Goal: Transaction & Acquisition: Purchase product/service

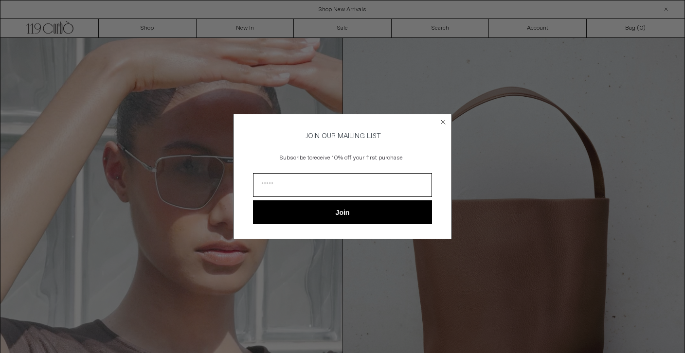
click at [148, 27] on div "Close dialog JOIN OUR MAILING LIST Subscribe to receive 10% off your first purc…" at bounding box center [342, 176] width 685 height 353
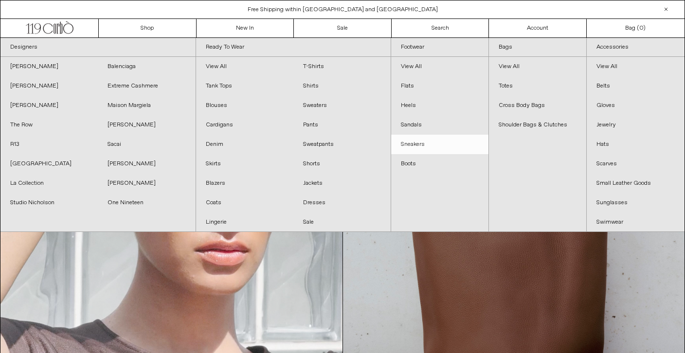
click at [416, 146] on link "Sneakers" at bounding box center [439, 144] width 97 height 19
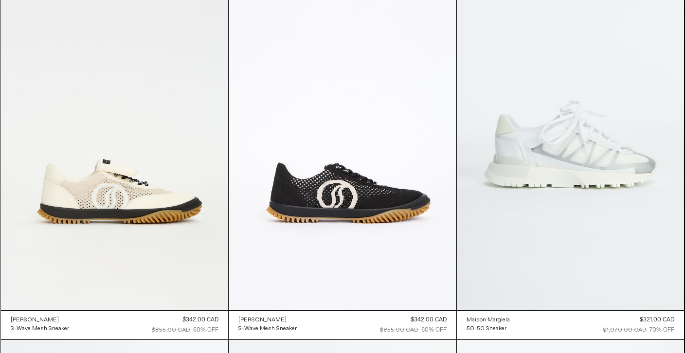
scroll to position [1200, 0]
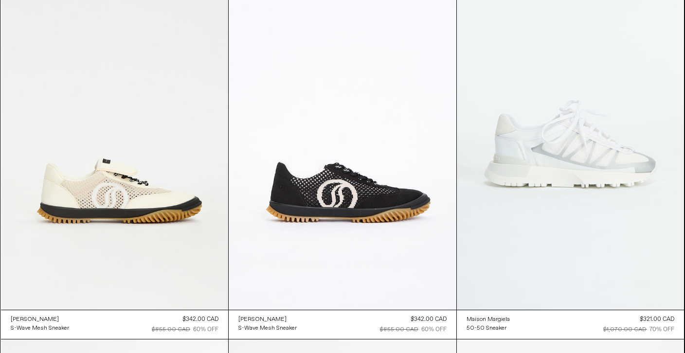
click at [509, 163] on at bounding box center [571, 138] width 228 height 341
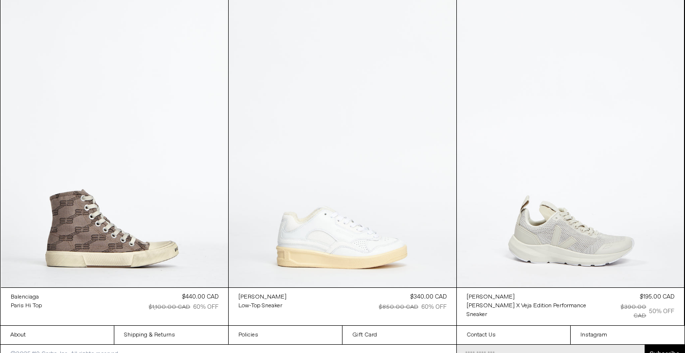
scroll to position [1596, 0]
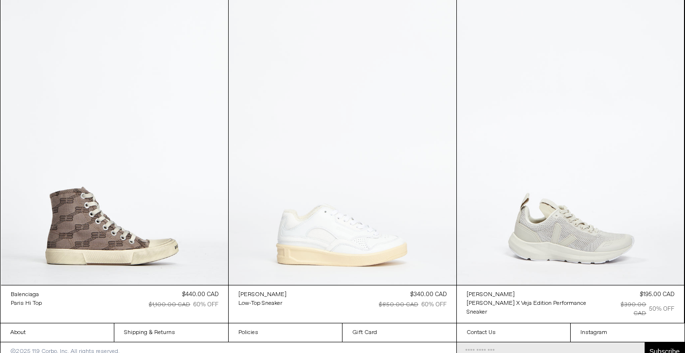
click at [385, 217] on at bounding box center [343, 115] width 228 height 342
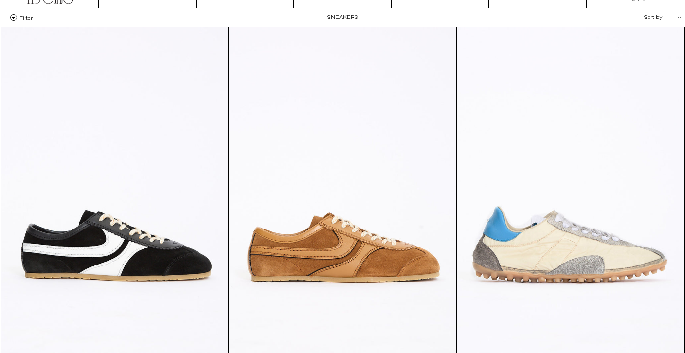
scroll to position [0, 0]
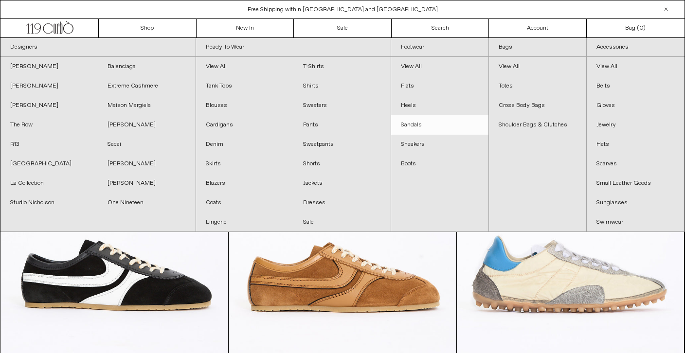
click at [413, 122] on link "Sandals" at bounding box center [439, 124] width 97 height 19
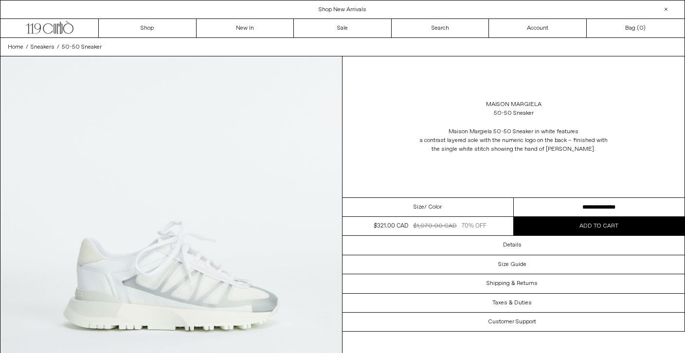
click at [533, 206] on select "**********" at bounding box center [599, 207] width 171 height 19
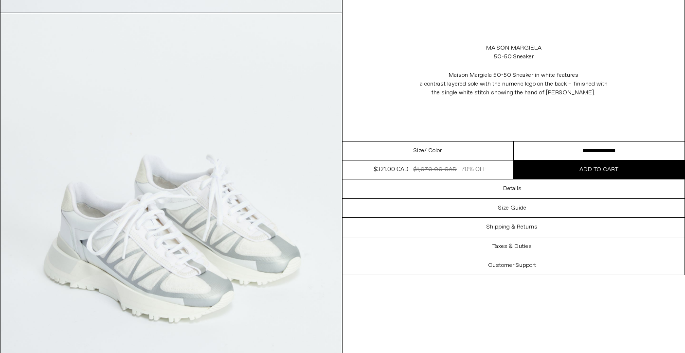
scroll to position [1755, 0]
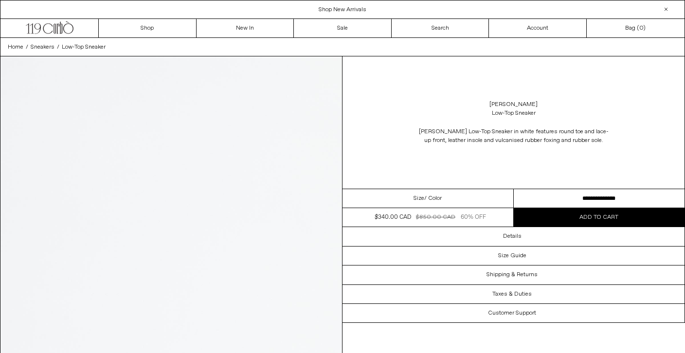
click at [547, 195] on select "**********" at bounding box center [599, 198] width 171 height 19
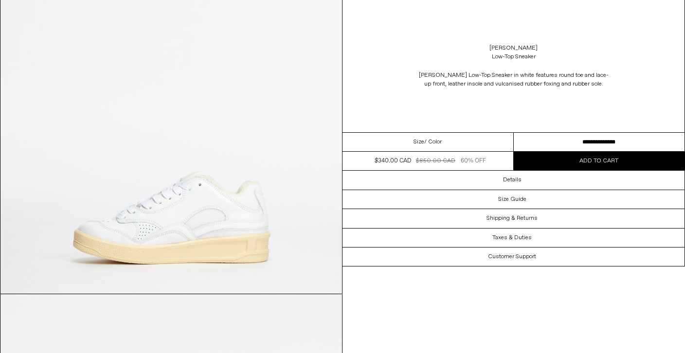
scroll to position [1326, 0]
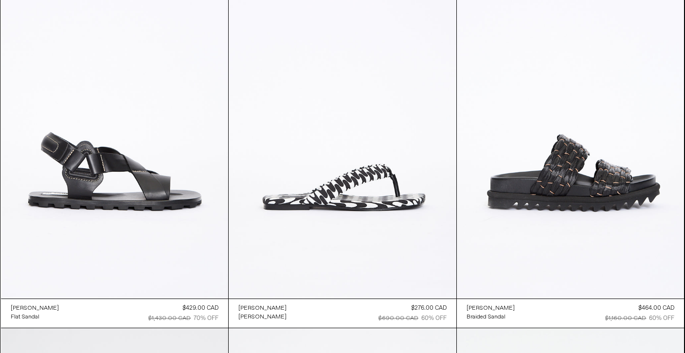
scroll to position [1216, 0]
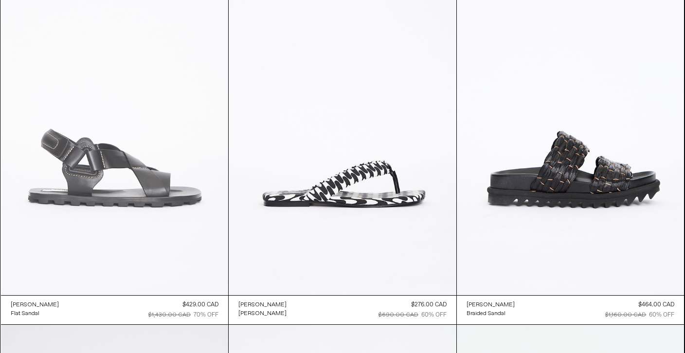
click at [163, 163] on at bounding box center [115, 124] width 228 height 341
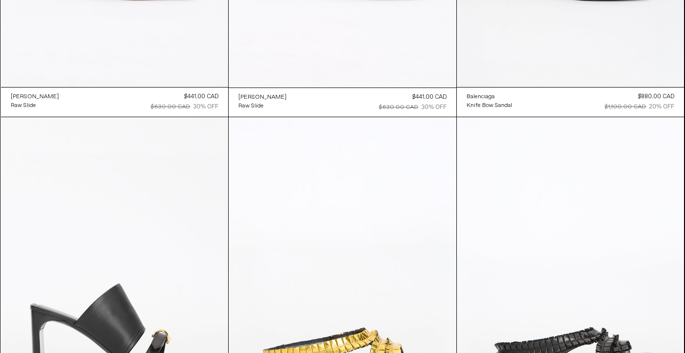
scroll to position [0, 0]
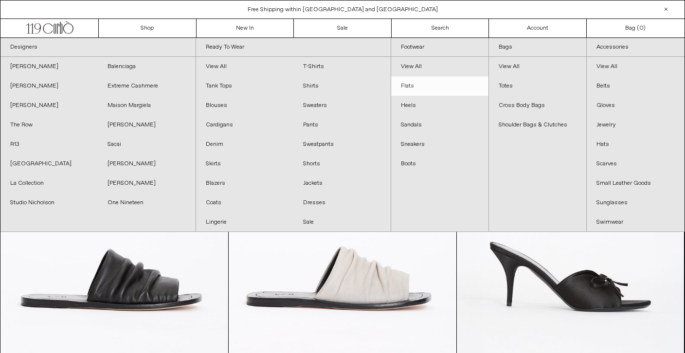
click at [410, 78] on link "Flats" at bounding box center [439, 85] width 97 height 19
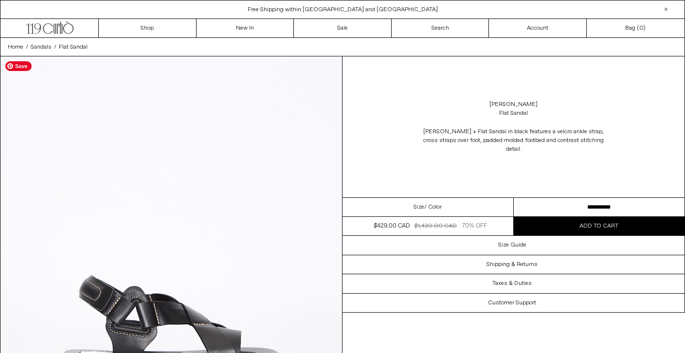
scroll to position [1, 0]
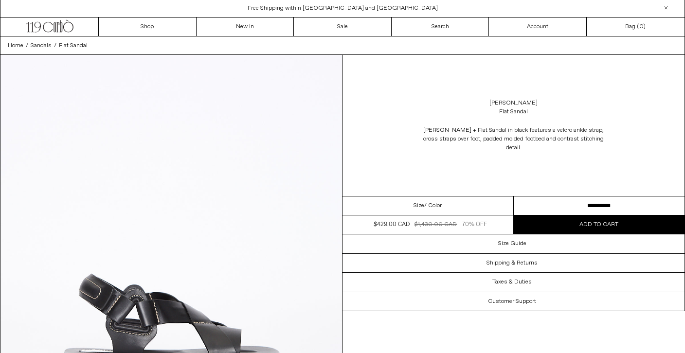
click at [557, 200] on select "**********" at bounding box center [599, 206] width 171 height 19
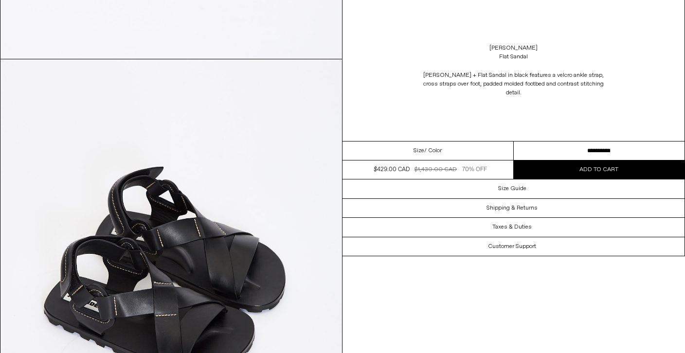
scroll to position [1708, 0]
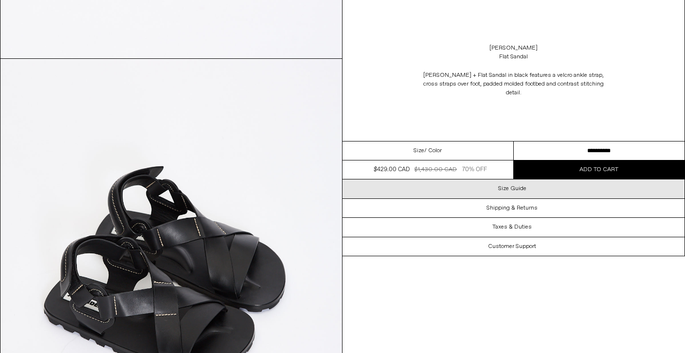
click at [507, 185] on h3 "Size Guide" at bounding box center [512, 188] width 28 height 7
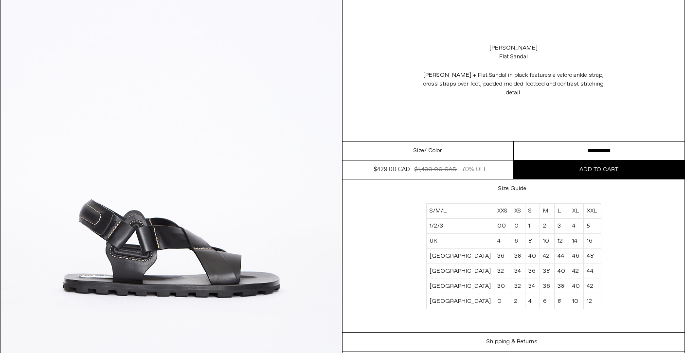
scroll to position [0, 0]
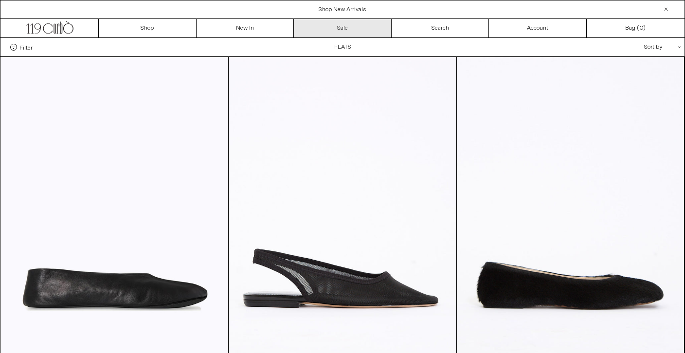
click at [345, 31] on link "Sale" at bounding box center [343, 28] width 98 height 18
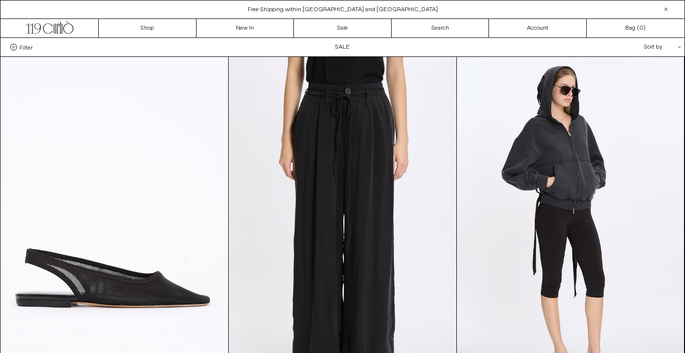
click at [20, 50] on span "Filter" at bounding box center [25, 47] width 13 height 7
click at [0, 0] on select "**********" at bounding box center [0, 0] width 0 height 0
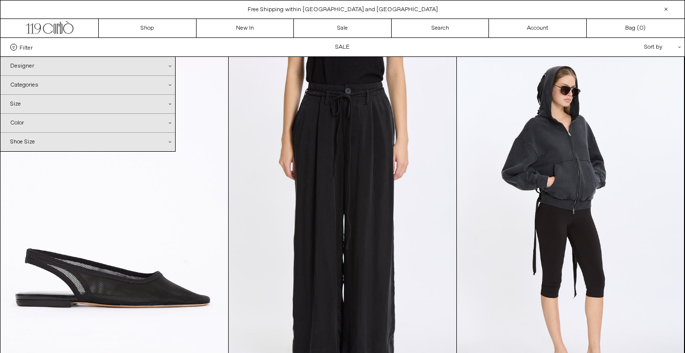
click at [19, 65] on div "Designer .cls-1{fill:#231f20}" at bounding box center [87, 66] width 175 height 18
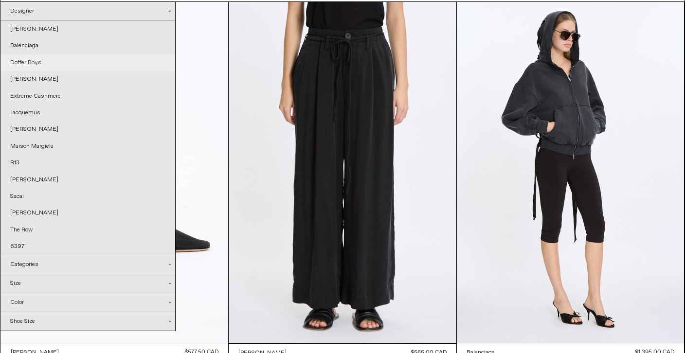
scroll to position [55, 0]
click at [16, 164] on link "R13" at bounding box center [87, 163] width 175 height 17
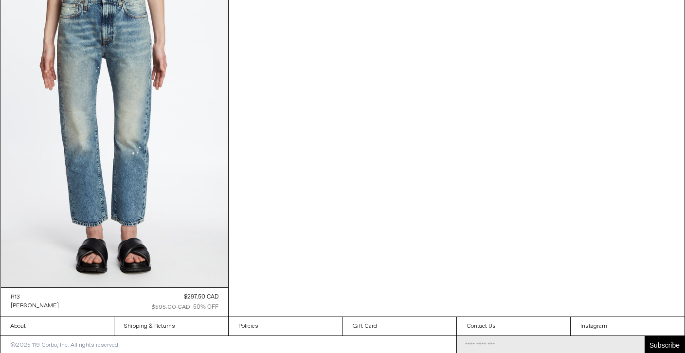
scroll to position [851, 0]
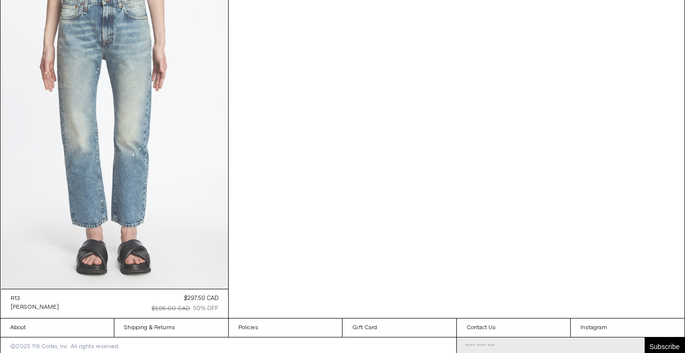
click at [71, 158] on at bounding box center [115, 118] width 228 height 341
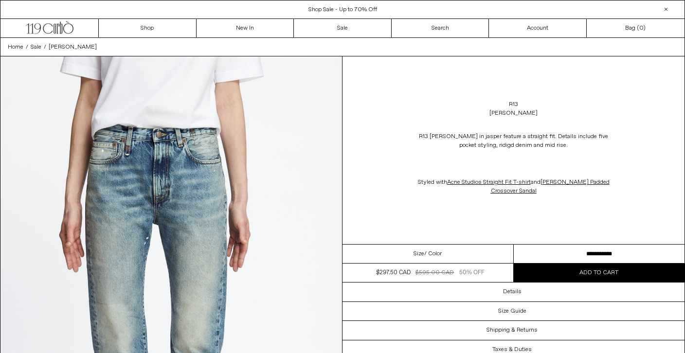
click at [543, 255] on select "**********" at bounding box center [599, 254] width 171 height 19
click at [35, 46] on span "Sale" at bounding box center [36, 47] width 11 height 8
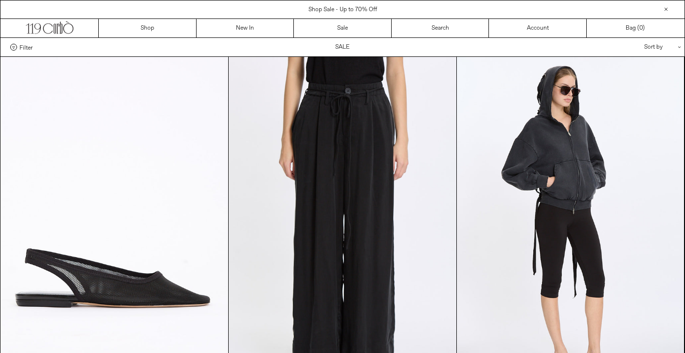
click at [26, 47] on span "Filter" at bounding box center [25, 47] width 13 height 7
click at [0, 0] on select "**********" at bounding box center [0, 0] width 0 height 0
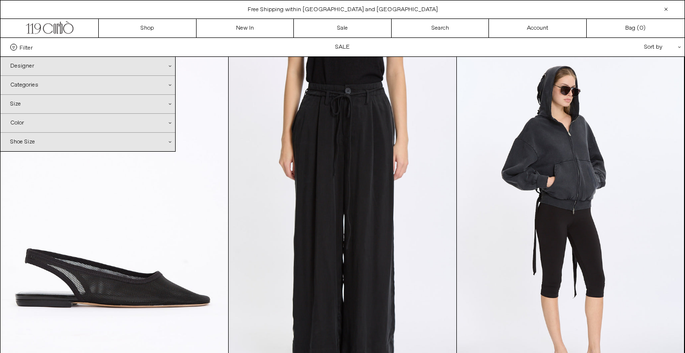
click at [17, 64] on div "Designer .cls-1{fill:#231f20}" at bounding box center [87, 66] width 175 height 18
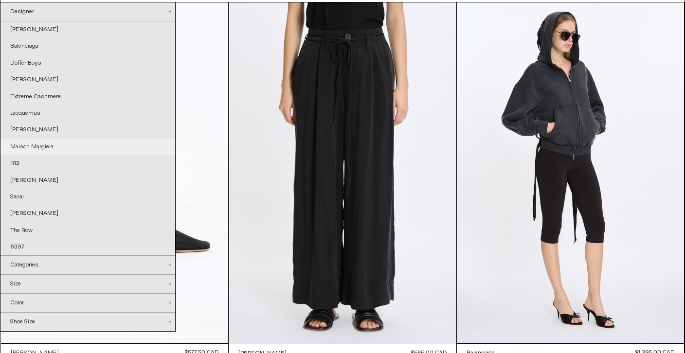
scroll to position [55, 0]
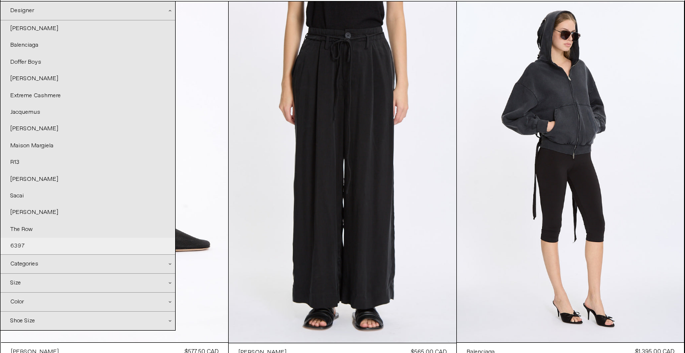
click at [15, 243] on link "6397" at bounding box center [87, 246] width 175 height 17
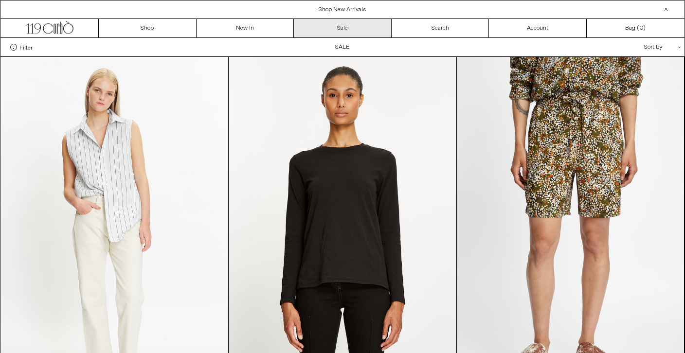
click at [343, 25] on link "Sale" at bounding box center [343, 28] width 98 height 18
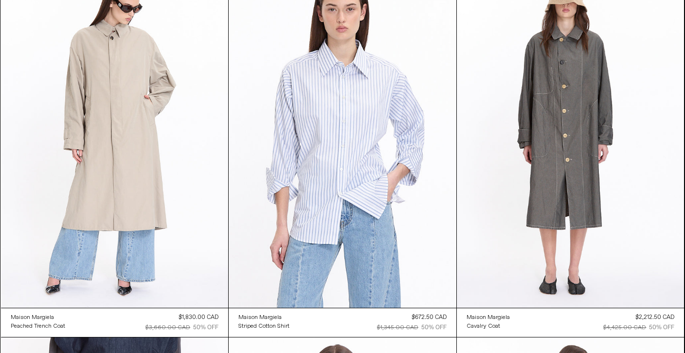
scroll to position [4171, 0]
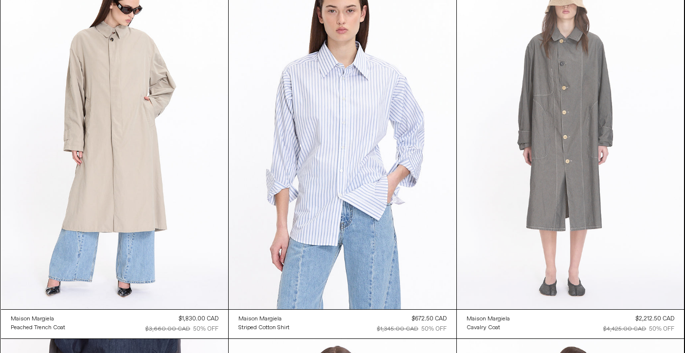
click at [549, 128] on at bounding box center [571, 138] width 228 height 341
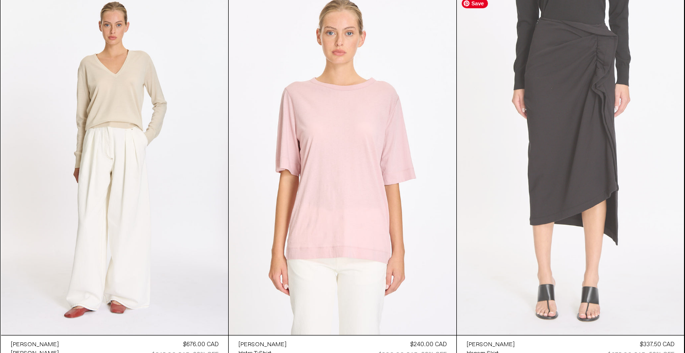
scroll to position [7112, 0]
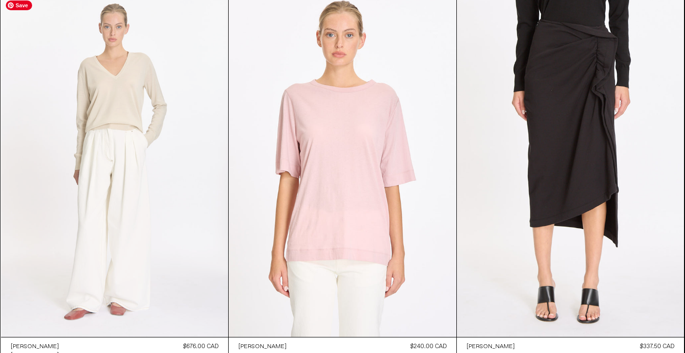
click at [114, 124] on at bounding box center [115, 166] width 228 height 341
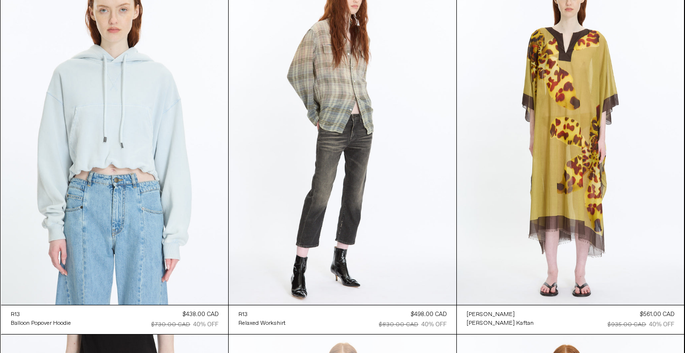
scroll to position [8257, 0]
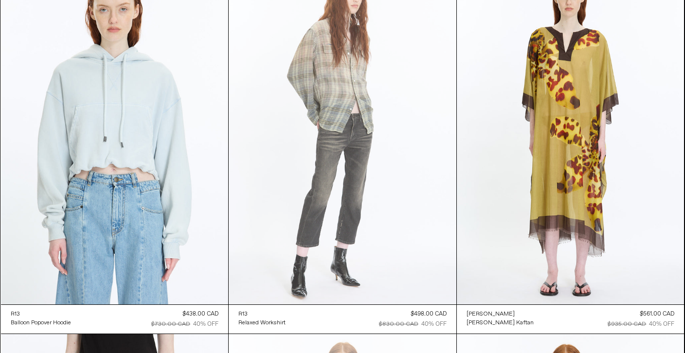
click at [272, 100] on at bounding box center [343, 135] width 228 height 342
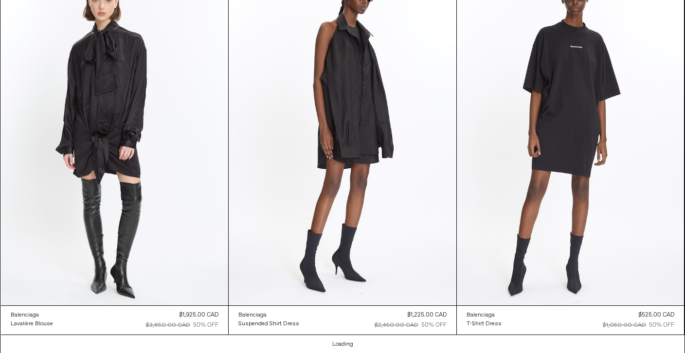
scroll to position [14578, 0]
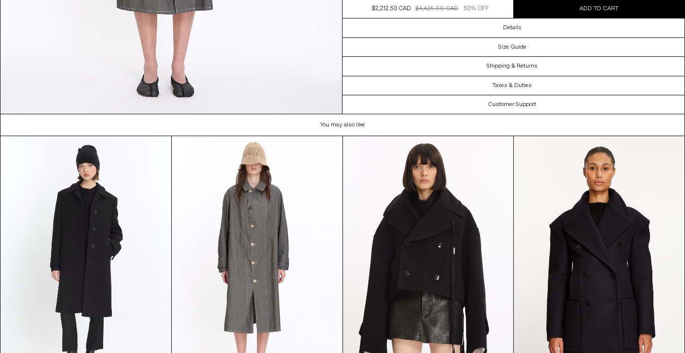
scroll to position [2083, 0]
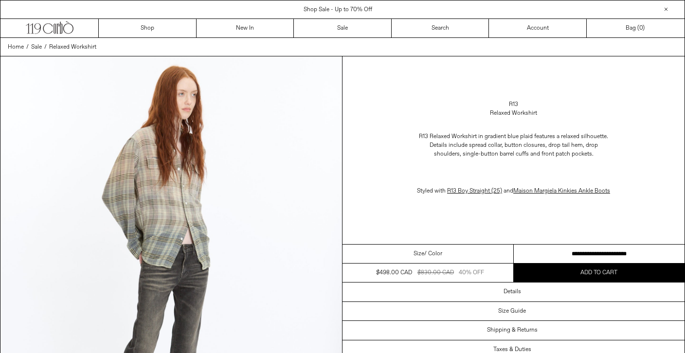
click at [541, 259] on select "**********" at bounding box center [599, 254] width 171 height 19
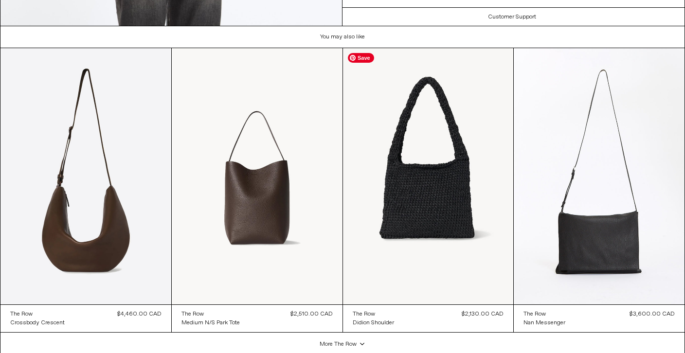
scroll to position [1757, 0]
